Goal: Information Seeking & Learning: Learn about a topic

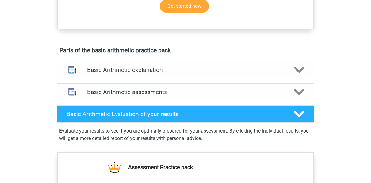
scroll to position [307, 0]
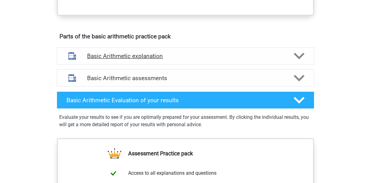
click at [302, 57] on icon at bounding box center [299, 56] width 11 height 11
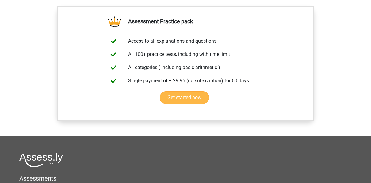
scroll to position [399, 0]
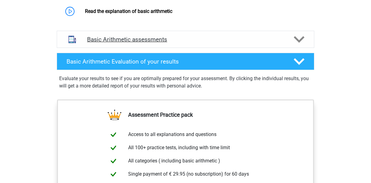
click at [300, 39] on polygon at bounding box center [299, 39] width 11 height 7
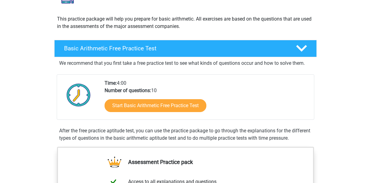
scroll to position [0, 0]
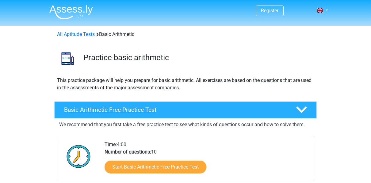
click at [121, 109] on h4 "Basic Arithmetic Free Practice Test" at bounding box center [175, 109] width 222 height 7
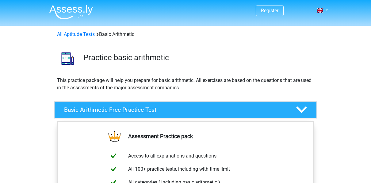
click at [146, 105] on div "Basic Arithmetic Free Practice Test" at bounding box center [185, 109] width 262 height 17
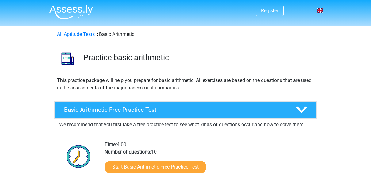
scroll to position [31, 0]
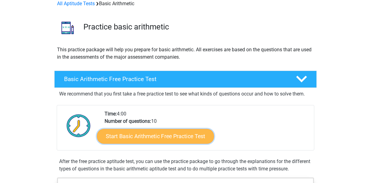
click at [136, 134] on link "Start Basic Arithmetic Free Practice Test" at bounding box center [155, 135] width 117 height 15
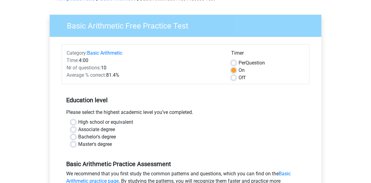
scroll to position [61, 0]
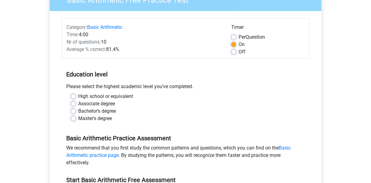
click at [78, 95] on label "High school or equivalent" at bounding box center [105, 96] width 55 height 7
click at [71, 95] on input "High school or equivalent" at bounding box center [73, 96] width 5 height 6
radio input "true"
click at [76, 110] on div "Bachelor's degree" at bounding box center [185, 110] width 229 height 7
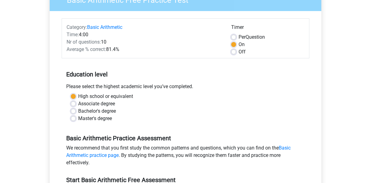
click at [78, 111] on label "Bachelor's degree" at bounding box center [97, 110] width 38 height 7
click at [73, 111] on input "Bachelor's degree" at bounding box center [73, 110] width 5 height 6
radio input "true"
click at [78, 111] on label "Bachelor's degree" at bounding box center [97, 110] width 38 height 7
click at [73, 111] on input "Bachelor's degree" at bounding box center [73, 110] width 5 height 6
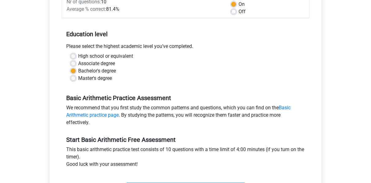
scroll to position [92, 0]
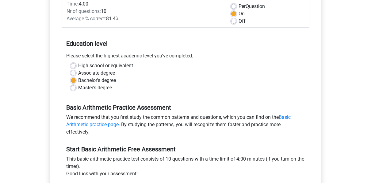
click at [78, 64] on label "High school or equivalent" at bounding box center [105, 65] width 55 height 7
click at [75, 64] on input "High school or equivalent" at bounding box center [73, 65] width 5 height 6
radio input "true"
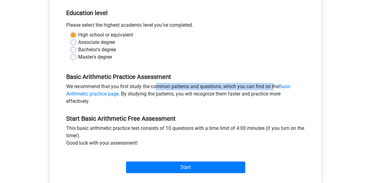
drag, startPoint x: 127, startPoint y: 87, endPoint x: 247, endPoint y: 89, distance: 120.8
click at [246, 89] on div "We recommend that you first study the common patterns and questions, which you …" at bounding box center [186, 95] width 248 height 25
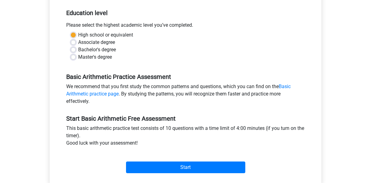
click at [262, 89] on div "We recommend that you first study the common patterns and questions, which you …" at bounding box center [186, 95] width 248 height 25
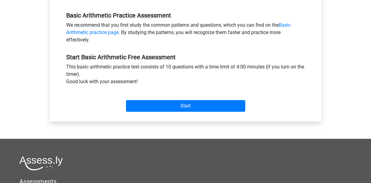
scroll to position [153, 0]
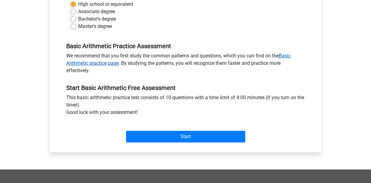
click at [78, 66] on link "Basic Arithmetic practice page" at bounding box center [178, 59] width 224 height 13
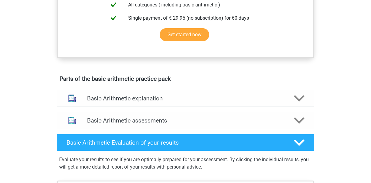
scroll to position [307, 0]
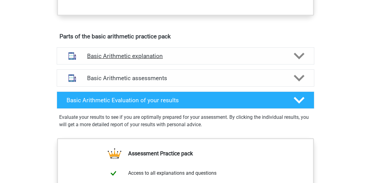
click at [206, 57] on h4 "Basic Arithmetic explanation" at bounding box center [185, 55] width 197 height 7
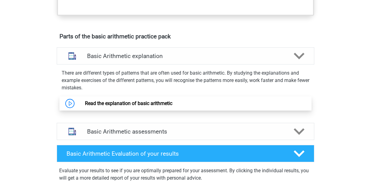
click at [113, 100] on link "Read the explanation of basic arithmetic" at bounding box center [128, 103] width 87 height 6
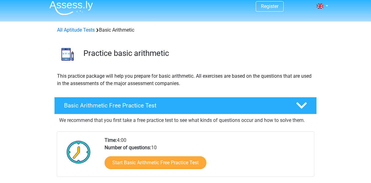
scroll to position [0, 0]
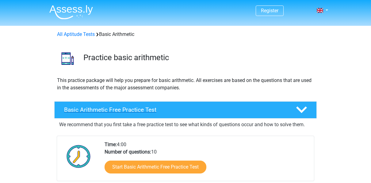
click at [122, 112] on h4 "Basic Arithmetic Free Practice Test" at bounding box center [175, 109] width 222 height 7
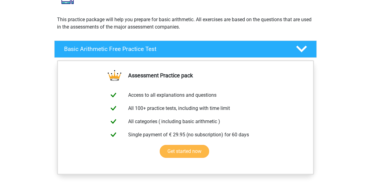
scroll to position [61, 0]
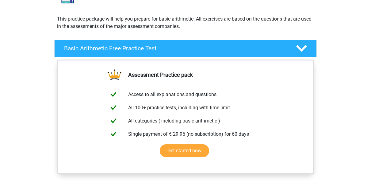
click at [146, 48] on h4 "Basic Arithmetic Free Practice Test" at bounding box center [175, 48] width 222 height 7
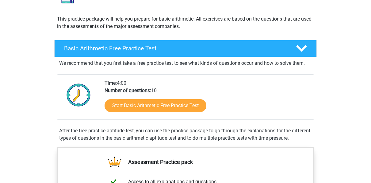
click at [125, 114] on div "Start Basic Arithmetic Free Practice Test" at bounding box center [207, 106] width 205 height 25
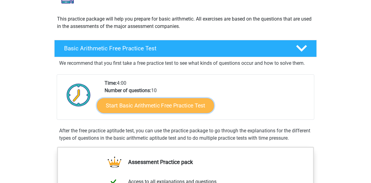
click at [129, 103] on link "Start Basic Arithmetic Free Practice Test" at bounding box center [155, 105] width 117 height 15
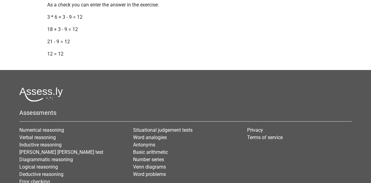
scroll to position [855, 0]
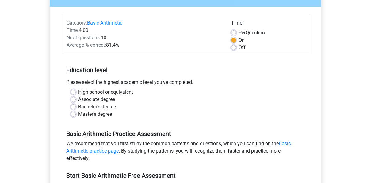
scroll to position [61, 0]
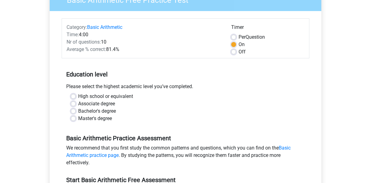
click at [78, 97] on label "High school or equivalent" at bounding box center [105, 96] width 55 height 7
click at [73, 97] on input "High school or equivalent" at bounding box center [73, 96] width 5 height 6
radio input "true"
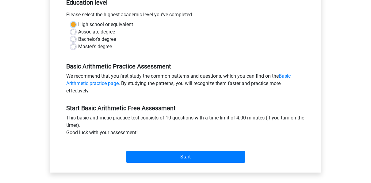
scroll to position [153, 0]
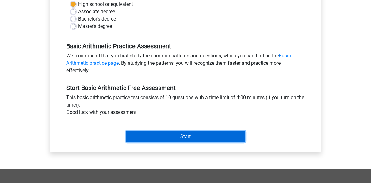
click at [158, 136] on input "Start" at bounding box center [185, 137] width 119 height 12
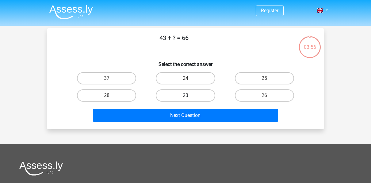
click at [182, 96] on label "23" at bounding box center [185, 95] width 59 height 12
click at [186, 96] on input "23" at bounding box center [188, 97] width 4 height 4
radio input "true"
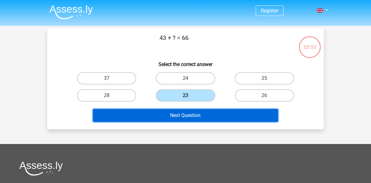
click at [182, 116] on button "Next Question" at bounding box center [186, 115] width 186 height 13
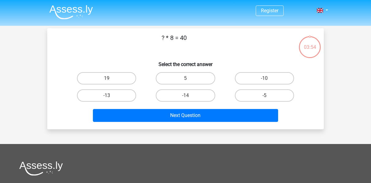
scroll to position [28, 0]
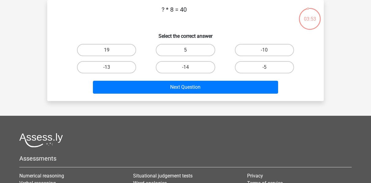
click at [182, 54] on label "5" at bounding box center [185, 50] width 59 height 12
click at [186, 54] on input "5" at bounding box center [188, 52] width 4 height 4
radio input "true"
click at [177, 80] on div "Next Question" at bounding box center [185, 86] width 257 height 20
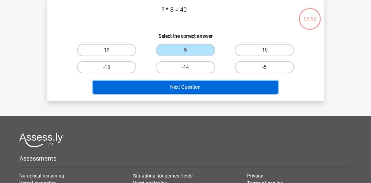
click at [175, 83] on button "Next Question" at bounding box center [186, 87] width 186 height 13
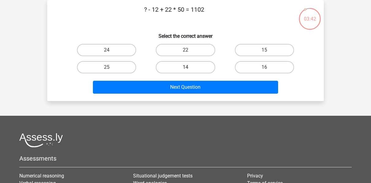
click at [173, 64] on label "14" at bounding box center [185, 67] width 59 height 12
click at [186, 67] on input "14" at bounding box center [188, 69] width 4 height 4
radio input "true"
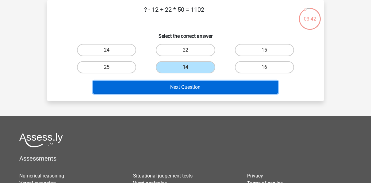
drag, startPoint x: 168, startPoint y: 91, endPoint x: 168, endPoint y: 86, distance: 4.9
click at [167, 91] on button "Next Question" at bounding box center [186, 87] width 186 height 13
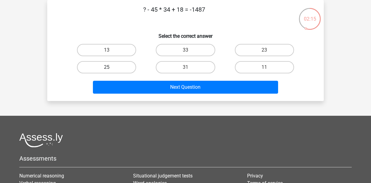
click at [112, 63] on label "25" at bounding box center [106, 67] width 59 height 12
click at [111, 67] on input "25" at bounding box center [109, 69] width 4 height 4
radio input "true"
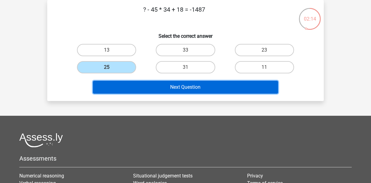
click at [167, 91] on button "Next Question" at bounding box center [186, 87] width 186 height 13
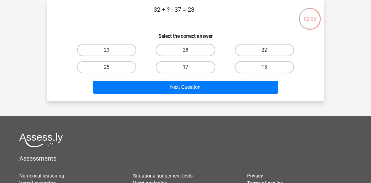
click at [178, 50] on label "28" at bounding box center [185, 50] width 59 height 12
click at [186, 50] on input "28" at bounding box center [188, 52] width 4 height 4
radio input "true"
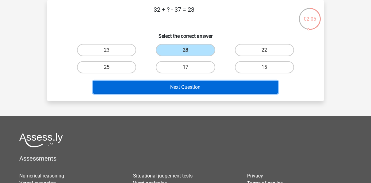
click at [186, 87] on button "Next Question" at bounding box center [186, 87] width 186 height 13
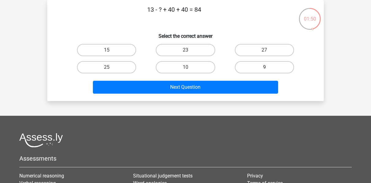
click at [245, 68] on label "9" at bounding box center [264, 67] width 59 height 12
click at [264, 68] on input "9" at bounding box center [266, 69] width 4 height 4
radio input "true"
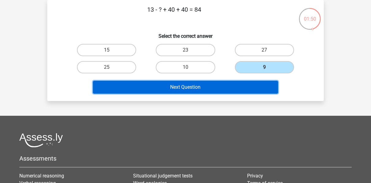
click at [204, 86] on button "Next Question" at bounding box center [186, 87] width 186 height 13
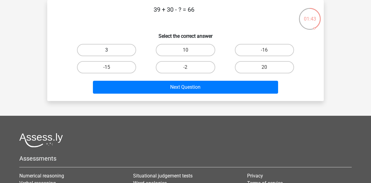
click at [110, 46] on label "3" at bounding box center [106, 50] width 59 height 12
click at [110, 50] on input "3" at bounding box center [109, 52] width 4 height 4
radio input "true"
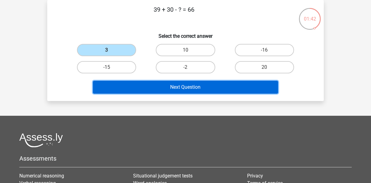
click at [153, 85] on button "Next Question" at bounding box center [186, 87] width 186 height 13
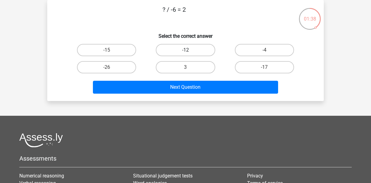
click at [179, 49] on label "-12" at bounding box center [185, 50] width 59 height 12
click at [186, 50] on input "-12" at bounding box center [188, 52] width 4 height 4
radio input "true"
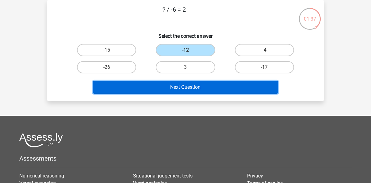
click at [167, 88] on button "Next Question" at bounding box center [186, 87] width 186 height 13
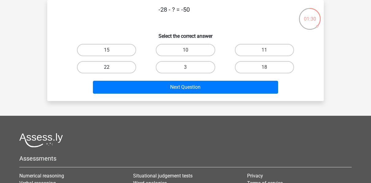
click at [119, 67] on label "22" at bounding box center [106, 67] width 59 height 12
click at [111, 67] on input "22" at bounding box center [109, 69] width 4 height 4
radio input "true"
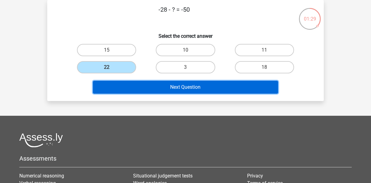
click at [166, 83] on button "Next Question" at bounding box center [186, 87] width 186 height 13
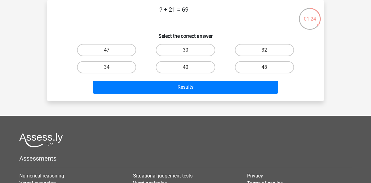
drag, startPoint x: 251, startPoint y: 67, endPoint x: 235, endPoint y: 77, distance: 18.0
click at [251, 67] on label "48" at bounding box center [264, 67] width 59 height 12
click at [264, 67] on input "48" at bounding box center [266, 69] width 4 height 4
radio input "true"
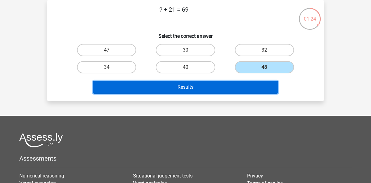
click at [216, 83] on button "Results" at bounding box center [186, 87] width 186 height 13
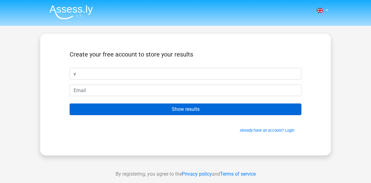
type input "[DEMOGRAPHIC_DATA]"
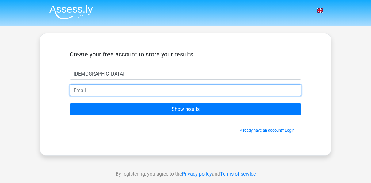
click at [92, 92] on input "email" at bounding box center [186, 90] width 232 height 12
type input "vishnu.ecell.iitb@gmail.com"
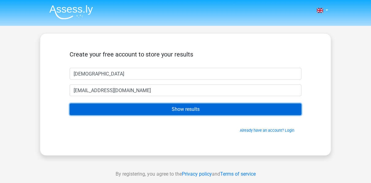
click at [122, 110] on input "Show results" at bounding box center [186, 109] width 232 height 12
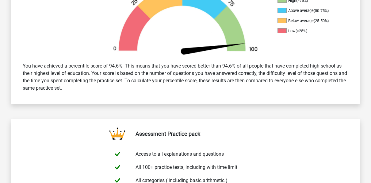
scroll to position [245, 0]
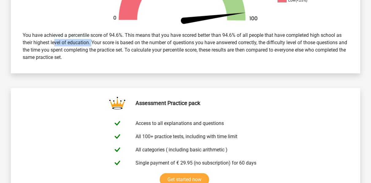
drag, startPoint x: 40, startPoint y: 42, endPoint x: 78, endPoint y: 43, distance: 38.0
click at [78, 43] on div "You have achieved a percentile score of 94.6%. This means that you have scored …" at bounding box center [185, 46] width 335 height 34
drag, startPoint x: 79, startPoint y: 43, endPoint x: 89, endPoint y: 44, distance: 9.8
click at [79, 43] on div "You have achieved a percentile score of 94.6%. This means that you have scored …" at bounding box center [185, 46] width 335 height 34
drag, startPoint x: 103, startPoint y: 45, endPoint x: 148, endPoint y: 46, distance: 45.1
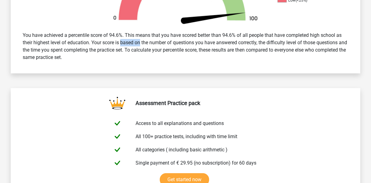
click at [130, 45] on div "You have achieved a percentile score of 94.6%. This means that you have scored …" at bounding box center [185, 46] width 335 height 34
click at [163, 46] on div "You have achieved a percentile score of 94.6%. This means that you have scored …" at bounding box center [185, 46] width 335 height 34
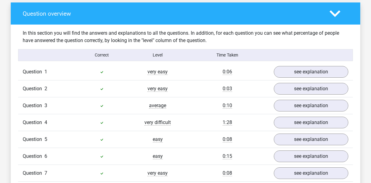
scroll to position [460, 0]
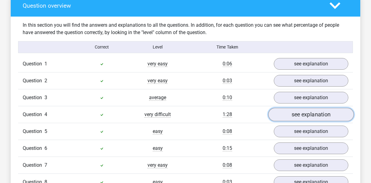
click at [290, 113] on link "see explanation" at bounding box center [311, 114] width 86 height 13
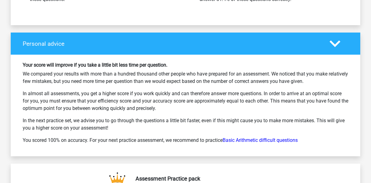
scroll to position [1165, 0]
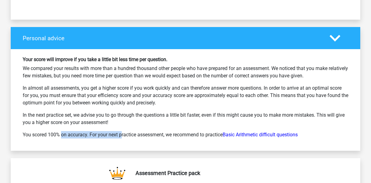
drag, startPoint x: 48, startPoint y: 131, endPoint x: 99, endPoint y: 137, distance: 51.2
click at [99, 137] on div "Your score will improve if you take a little bit less time per question. We com…" at bounding box center [185, 99] width 335 height 87
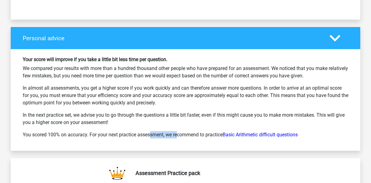
drag, startPoint x: 127, startPoint y: 134, endPoint x: 154, endPoint y: 134, distance: 27.3
click at [154, 134] on p "You scored 100% on accuracy. For your next practice assessment, we recommend to…" at bounding box center [186, 134] width 326 height 7
drag, startPoint x: 156, startPoint y: 133, endPoint x: 185, endPoint y: 132, distance: 28.3
click at [185, 132] on p "You scored 100% on accuracy. For your next practice assessment, we recommend to…" at bounding box center [186, 134] width 326 height 7
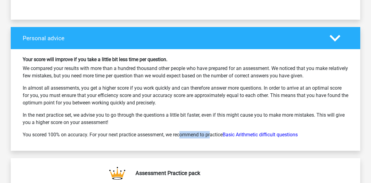
click at [186, 132] on p "You scored 100% on accuracy. For your next practice assessment, we recommend to…" at bounding box center [186, 134] width 326 height 7
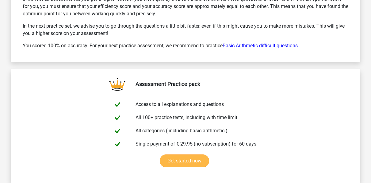
scroll to position [1257, 0]
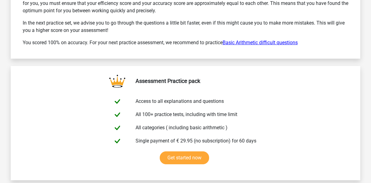
click at [270, 40] on link "Basic Arithmetic difficult questions" at bounding box center [260, 43] width 75 height 6
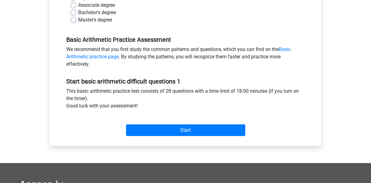
scroll to position [184, 0]
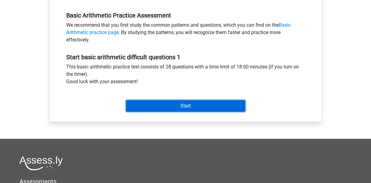
drag, startPoint x: 147, startPoint y: 103, endPoint x: 151, endPoint y: 98, distance: 6.5
click at [147, 103] on input "Start" at bounding box center [185, 106] width 119 height 12
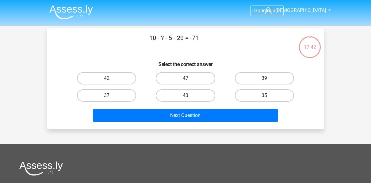
click at [187, 75] on label "47" at bounding box center [185, 78] width 59 height 12
click at [187, 78] on input "47" at bounding box center [188, 80] width 4 height 4
radio input "true"
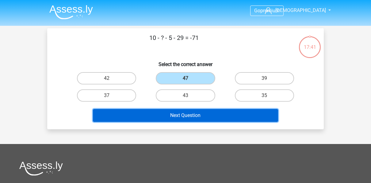
click at [181, 113] on button "Next Question" at bounding box center [186, 115] width 186 height 13
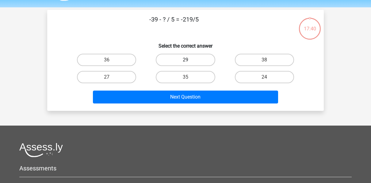
scroll to position [28, 0]
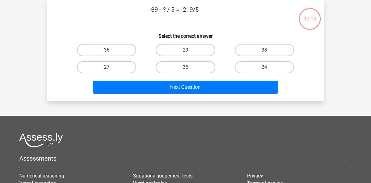
drag, startPoint x: 254, startPoint y: 68, endPoint x: 220, endPoint y: 76, distance: 35.9
click at [253, 68] on label "24" at bounding box center [264, 67] width 59 height 12
click at [264, 68] on input "24" at bounding box center [266, 69] width 4 height 4
radio input "true"
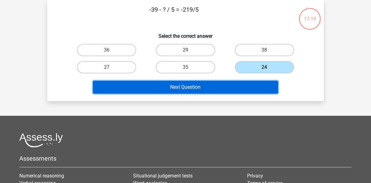
click at [189, 88] on button "Next Question" at bounding box center [186, 87] width 186 height 13
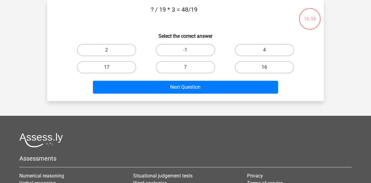
click at [275, 65] on label "16" at bounding box center [264, 67] width 59 height 12
click at [268, 67] on input "16" at bounding box center [266, 69] width 4 height 4
radio input "true"
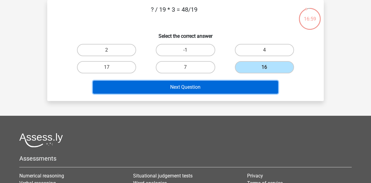
click at [208, 88] on button "Next Question" at bounding box center [186, 87] width 186 height 13
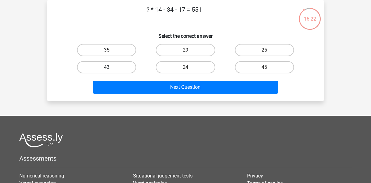
click at [129, 66] on label "43" at bounding box center [106, 67] width 59 height 12
click at [111, 67] on input "43" at bounding box center [109, 69] width 4 height 4
radio input "true"
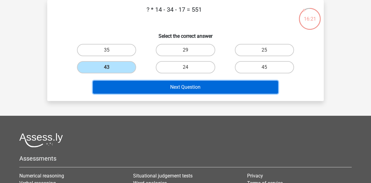
drag, startPoint x: 142, startPoint y: 87, endPoint x: 145, endPoint y: 85, distance: 4.1
click at [143, 87] on button "Next Question" at bounding box center [186, 87] width 186 height 13
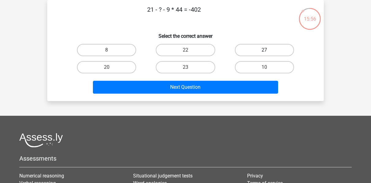
click at [250, 55] on label "27" at bounding box center [264, 50] width 59 height 12
click at [264, 54] on input "27" at bounding box center [266, 52] width 4 height 4
radio input "true"
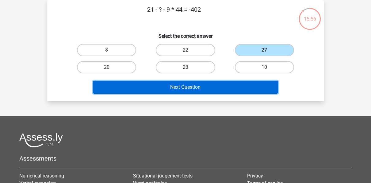
click at [180, 81] on button "Next Question" at bounding box center [186, 87] width 186 height 13
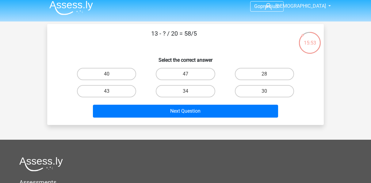
scroll to position [0, 0]
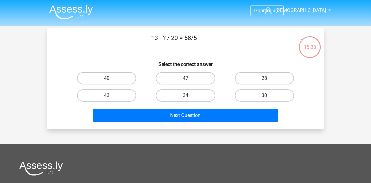
click at [251, 78] on label "28" at bounding box center [264, 78] width 59 height 12
click at [264, 78] on input "28" at bounding box center [266, 80] width 4 height 4
radio input "true"
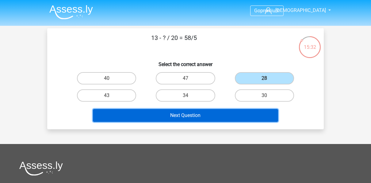
drag, startPoint x: 191, startPoint y: 115, endPoint x: 186, endPoint y: 108, distance: 8.8
click at [191, 115] on button "Next Question" at bounding box center [186, 115] width 186 height 13
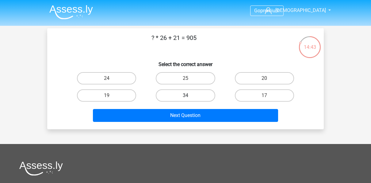
click at [174, 92] on label "34" at bounding box center [185, 95] width 59 height 12
click at [186, 95] on input "34" at bounding box center [188, 97] width 4 height 4
radio input "true"
click at [176, 126] on div "? * 26 + 21 = 905 Select the correct answer 24 25 20 19" at bounding box center [185, 78] width 277 height 101
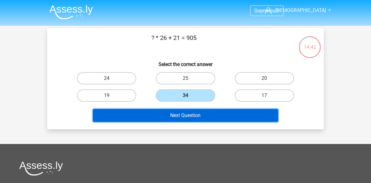
click at [177, 113] on button "Next Question" at bounding box center [186, 115] width 186 height 13
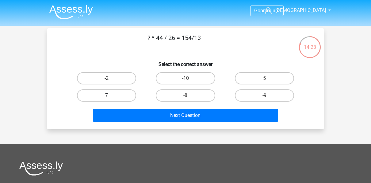
click at [112, 96] on label "7" at bounding box center [106, 95] width 59 height 12
click at [111, 96] on input "7" at bounding box center [109, 97] width 4 height 4
radio input "true"
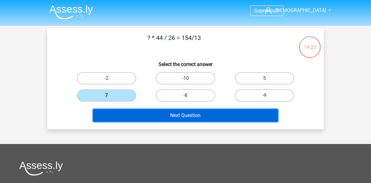
click at [147, 117] on button "Next Question" at bounding box center [186, 115] width 186 height 13
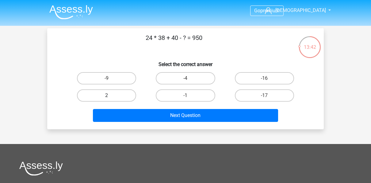
click at [99, 95] on label "2" at bounding box center [106, 95] width 59 height 12
click at [107, 95] on input "2" at bounding box center [109, 97] width 4 height 4
radio input "true"
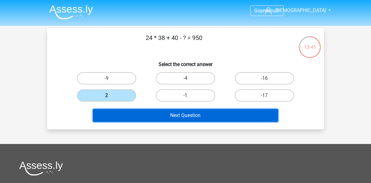
click at [177, 111] on button "Next Question" at bounding box center [186, 115] width 186 height 13
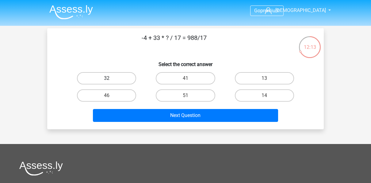
click at [111, 78] on label "32" at bounding box center [106, 78] width 59 height 12
click at [111, 78] on input "32" at bounding box center [109, 80] width 4 height 4
radio input "true"
click at [143, 123] on div "Next Question" at bounding box center [185, 116] width 237 height 15
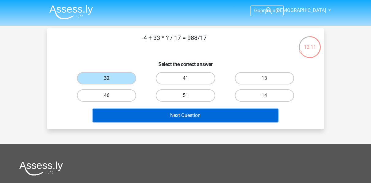
click at [145, 114] on button "Next Question" at bounding box center [186, 115] width 186 height 13
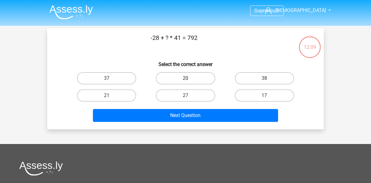
scroll to position [28, 0]
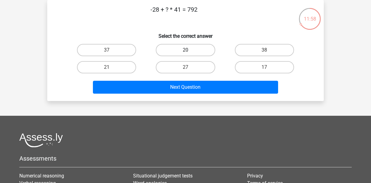
click at [184, 52] on label "20" at bounding box center [185, 50] width 59 height 12
click at [186, 52] on input "20" at bounding box center [188, 52] width 4 height 4
radio input "true"
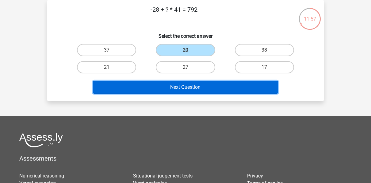
click at [182, 82] on button "Next Question" at bounding box center [186, 87] width 186 height 13
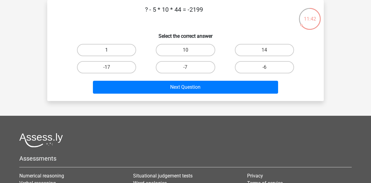
click at [105, 47] on label "1" at bounding box center [106, 50] width 59 height 12
click at [107, 50] on input "1" at bounding box center [109, 52] width 4 height 4
radio input "true"
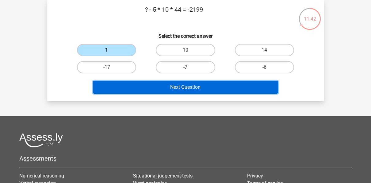
click at [125, 90] on button "Next Question" at bounding box center [186, 87] width 186 height 13
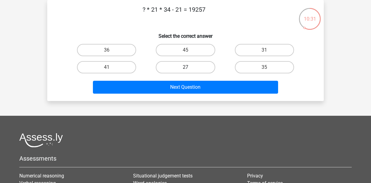
click at [184, 64] on label "27" at bounding box center [185, 67] width 59 height 12
click at [186, 67] on input "27" at bounding box center [188, 69] width 4 height 4
radio input "true"
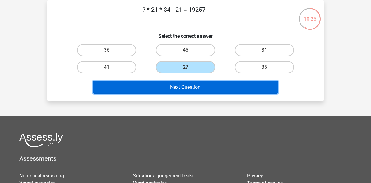
click at [178, 88] on button "Next Question" at bounding box center [186, 87] width 186 height 13
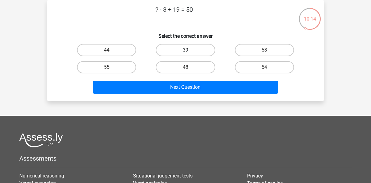
click at [185, 48] on label "39" at bounding box center [185, 50] width 59 height 12
click at [186, 50] on input "39" at bounding box center [188, 52] width 4 height 4
radio input "true"
click at [168, 101] on div "Go premium VISHNU vishnu.ecell.iitb@gmail.com" at bounding box center [185, 125] width 371 height 306
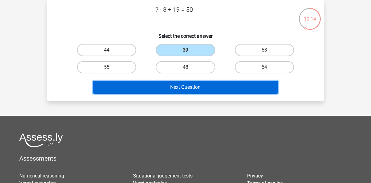
click at [178, 84] on button "Next Question" at bounding box center [186, 87] width 186 height 13
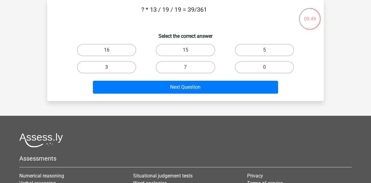
click at [115, 68] on label "3" at bounding box center [106, 67] width 59 height 12
click at [111, 68] on input "3" at bounding box center [109, 69] width 4 height 4
radio input "true"
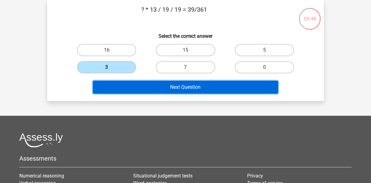
drag, startPoint x: 132, startPoint y: 87, endPoint x: 130, endPoint y: 71, distance: 17.0
click at [133, 87] on button "Next Question" at bounding box center [186, 87] width 186 height 13
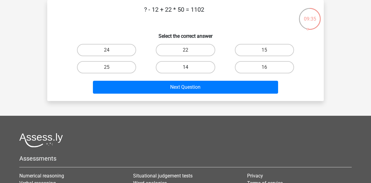
click at [170, 69] on label "14" at bounding box center [185, 67] width 59 height 12
click at [186, 69] on input "14" at bounding box center [188, 69] width 4 height 4
radio input "true"
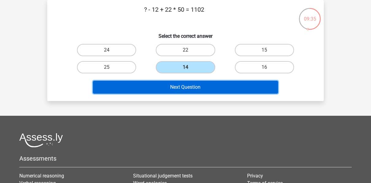
click at [164, 86] on button "Next Question" at bounding box center [186, 87] width 186 height 13
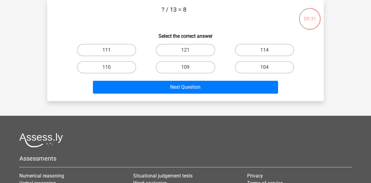
scroll to position [0, 0]
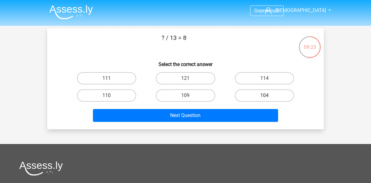
click at [258, 99] on label "104" at bounding box center [264, 95] width 59 height 12
click at [264, 99] on input "104" at bounding box center [266, 97] width 4 height 4
radio input "true"
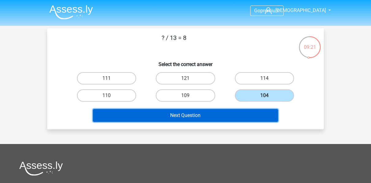
click at [182, 114] on button "Next Question" at bounding box center [186, 115] width 186 height 13
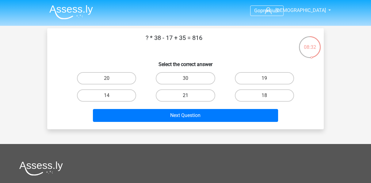
click at [194, 94] on label "21" at bounding box center [185, 95] width 59 height 12
click at [189, 95] on input "21" at bounding box center [188, 97] width 4 height 4
radio input "true"
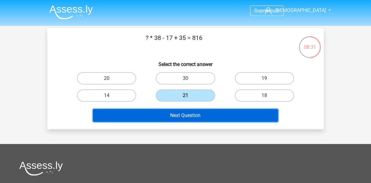
click at [176, 115] on button "Next Question" at bounding box center [186, 115] width 186 height 13
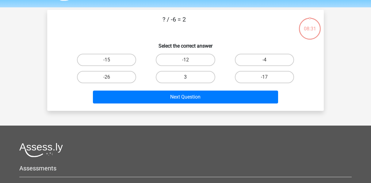
scroll to position [28, 0]
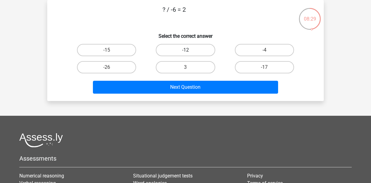
click at [182, 47] on label "-12" at bounding box center [185, 50] width 59 height 12
click at [186, 50] on input "-12" at bounding box center [188, 52] width 4 height 4
radio input "true"
click at [164, 97] on div "? / -6 = 2 Select the correct answer -15 -12 -4 -26" at bounding box center [185, 50] width 277 height 101
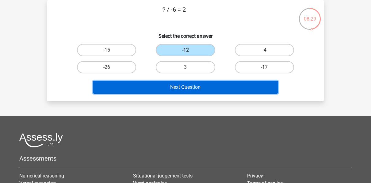
click at [169, 86] on button "Next Question" at bounding box center [186, 87] width 186 height 13
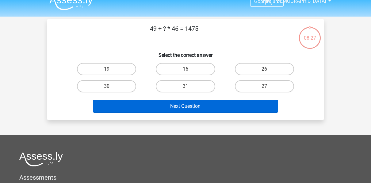
scroll to position [0, 0]
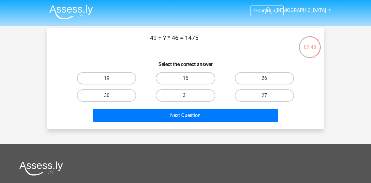
click at [197, 97] on label "31" at bounding box center [185, 95] width 59 height 12
click at [189, 97] on input "31" at bounding box center [188, 97] width 4 height 4
radio input "true"
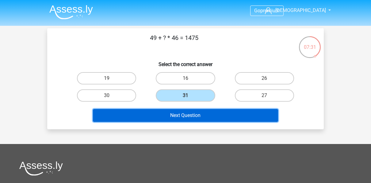
click at [182, 110] on button "Next Question" at bounding box center [186, 115] width 186 height 13
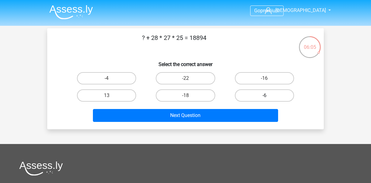
click at [273, 94] on label "-6" at bounding box center [264, 95] width 59 height 12
click at [268, 95] on input "-6" at bounding box center [266, 97] width 4 height 4
radio input "true"
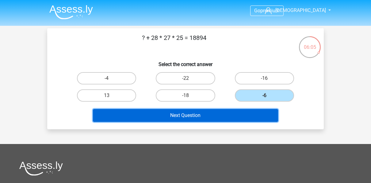
click at [205, 121] on button "Next Question" at bounding box center [186, 115] width 186 height 13
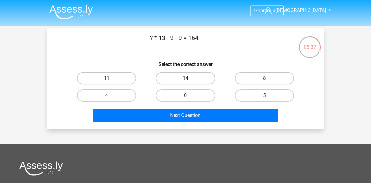
click at [187, 78] on label "14" at bounding box center [185, 78] width 59 height 12
click at [187, 78] on input "14" at bounding box center [188, 80] width 4 height 4
radio input "true"
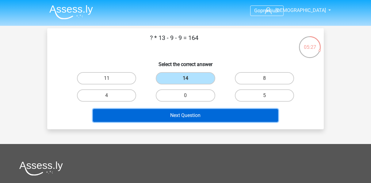
click at [232, 116] on button "Next Question" at bounding box center [186, 115] width 186 height 13
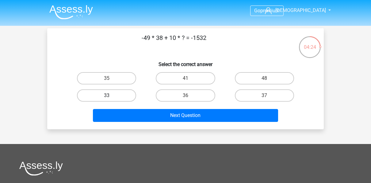
click at [112, 98] on label "33" at bounding box center [106, 95] width 59 height 12
click at [111, 98] on input "33" at bounding box center [109, 97] width 4 height 4
radio input "true"
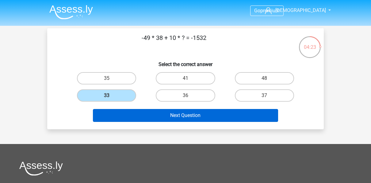
click at [128, 123] on div "Next Question" at bounding box center [185, 116] width 237 height 15
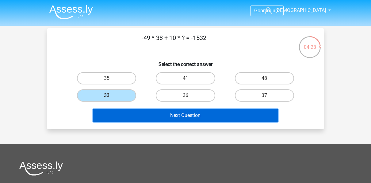
click at [132, 110] on button "Next Question" at bounding box center [186, 115] width 186 height 13
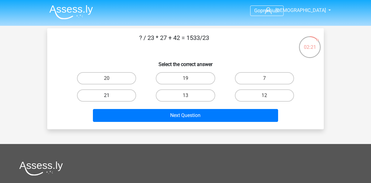
click at [118, 94] on label "21" at bounding box center [106, 95] width 59 height 12
click at [111, 95] on input "21" at bounding box center [109, 97] width 4 height 4
radio input "true"
click at [166, 109] on div "Next Question" at bounding box center [185, 114] width 257 height 20
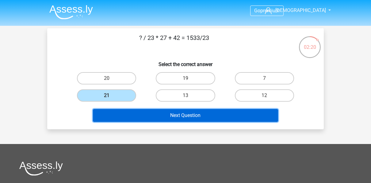
click at [164, 118] on button "Next Question" at bounding box center [186, 115] width 186 height 13
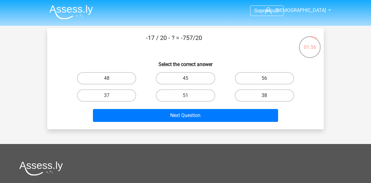
click at [248, 94] on label "38" at bounding box center [264, 95] width 59 height 12
click at [264, 95] on input "38" at bounding box center [266, 97] width 4 height 4
radio input "true"
click at [112, 93] on label "37" at bounding box center [106, 95] width 59 height 12
click at [111, 95] on input "37" at bounding box center [109, 97] width 4 height 4
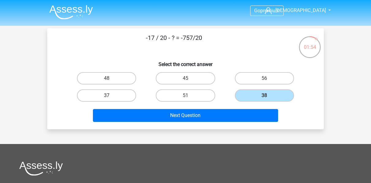
radio input "true"
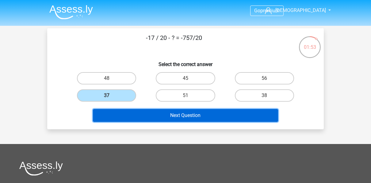
click at [145, 117] on button "Next Question" at bounding box center [186, 115] width 186 height 13
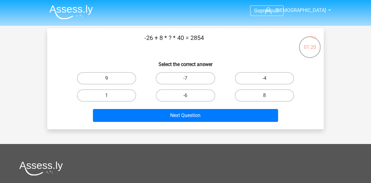
click at [127, 80] on label "9" at bounding box center [106, 78] width 59 height 12
click at [111, 80] on input "9" at bounding box center [109, 80] width 4 height 4
radio input "true"
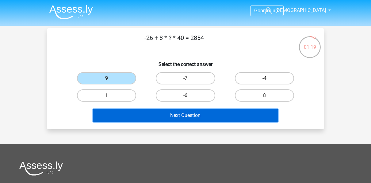
click at [130, 117] on button "Next Question" at bounding box center [186, 115] width 186 height 13
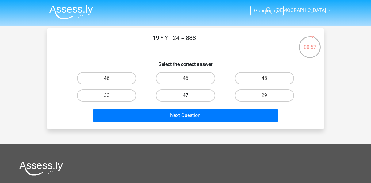
click at [185, 94] on label "47" at bounding box center [185, 95] width 59 height 12
click at [186, 95] on input "47" at bounding box center [188, 97] width 4 height 4
radio input "true"
click at [257, 76] on label "48" at bounding box center [264, 78] width 59 height 12
click at [264, 78] on input "48" at bounding box center [266, 80] width 4 height 4
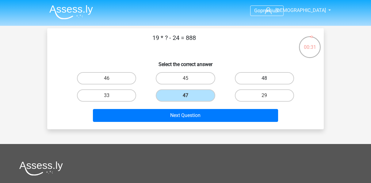
radio input "true"
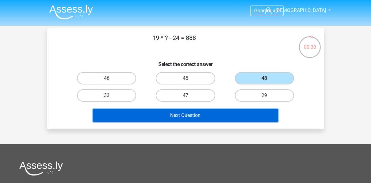
click at [215, 112] on button "Next Question" at bounding box center [186, 115] width 186 height 13
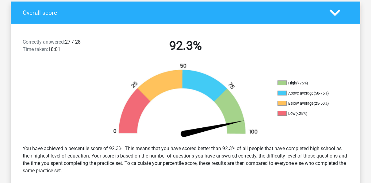
scroll to position [123, 0]
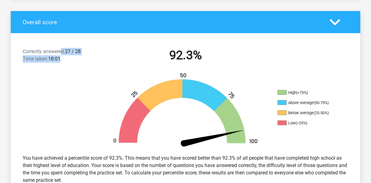
drag, startPoint x: 81, startPoint y: 55, endPoint x: 100, endPoint y: 55, distance: 18.7
click at [100, 55] on div "Correctly answered: 27 / 28 Time taken: 18:01" at bounding box center [60, 56] width 84 height 17
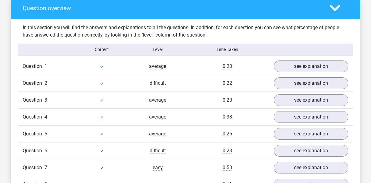
scroll to position [491, 0]
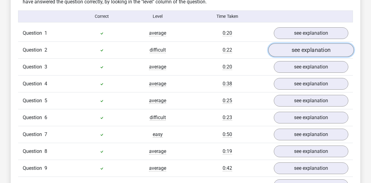
click at [292, 55] on link "see explanation" at bounding box center [311, 49] width 86 height 13
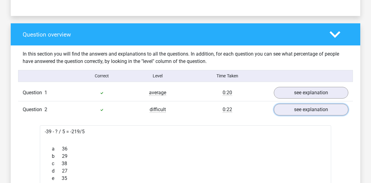
scroll to position [399, 0]
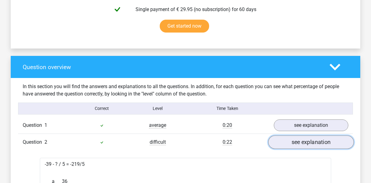
click at [297, 143] on link "see explanation" at bounding box center [311, 141] width 86 height 13
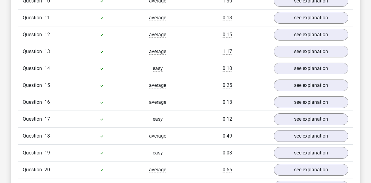
scroll to position [828, 0]
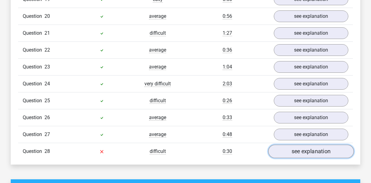
click at [296, 144] on link "see explanation" at bounding box center [311, 150] width 86 height 13
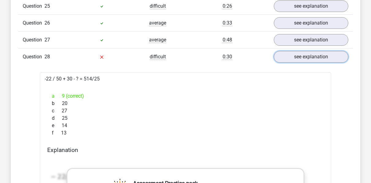
scroll to position [920, 0]
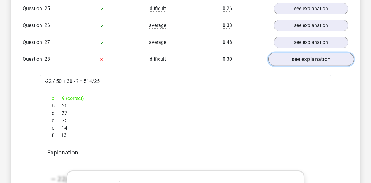
click at [310, 53] on link "see explanation" at bounding box center [311, 58] width 86 height 13
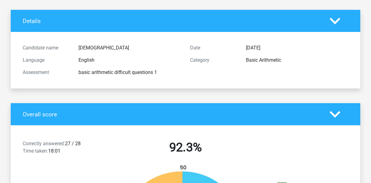
scroll to position [0, 0]
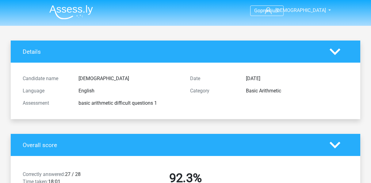
click at [331, 52] on icon at bounding box center [335, 51] width 11 height 11
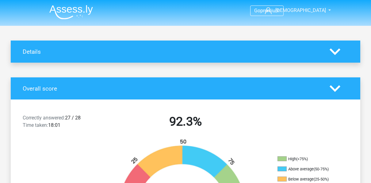
click at [331, 52] on icon at bounding box center [335, 51] width 11 height 11
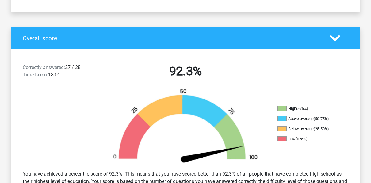
scroll to position [123, 0]
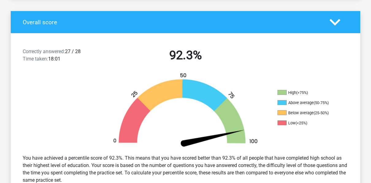
click at [332, 23] on polygon at bounding box center [335, 22] width 11 height 7
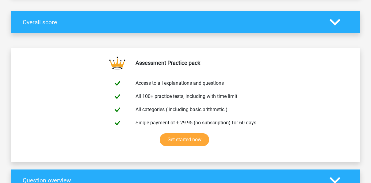
click at [332, 23] on polygon at bounding box center [335, 22] width 11 height 7
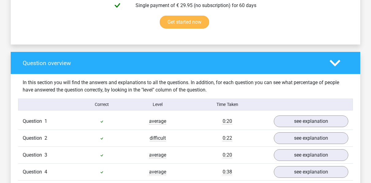
scroll to position [399, 0]
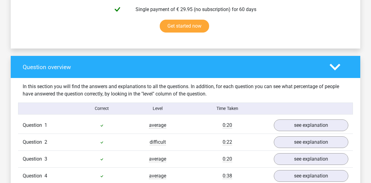
click at [329, 65] on div at bounding box center [339, 67] width 28 height 11
click at [335, 67] on polygon at bounding box center [335, 66] width 11 height 7
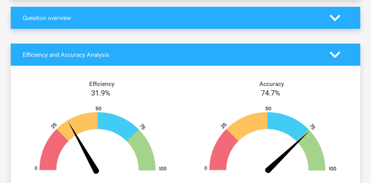
scroll to position [429, 0]
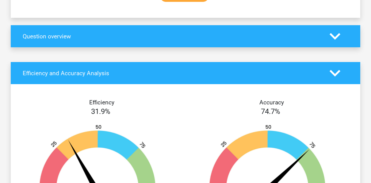
click at [342, 78] on div "Efficiency and Accuracy Analysis" at bounding box center [186, 73] width 350 height 22
click at [334, 69] on icon at bounding box center [335, 73] width 11 height 11
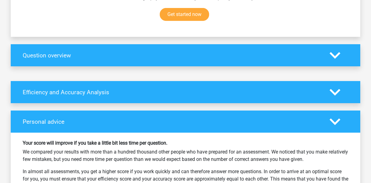
scroll to position [399, 0]
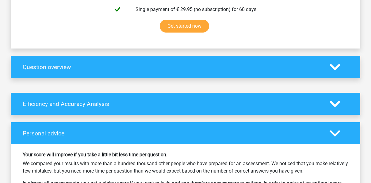
click at [334, 135] on icon at bounding box center [335, 133] width 11 height 11
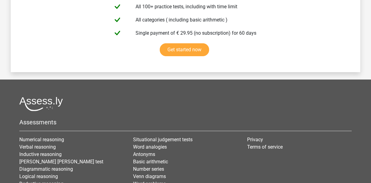
scroll to position [583, 0]
